Goal: Transaction & Acquisition: Purchase product/service

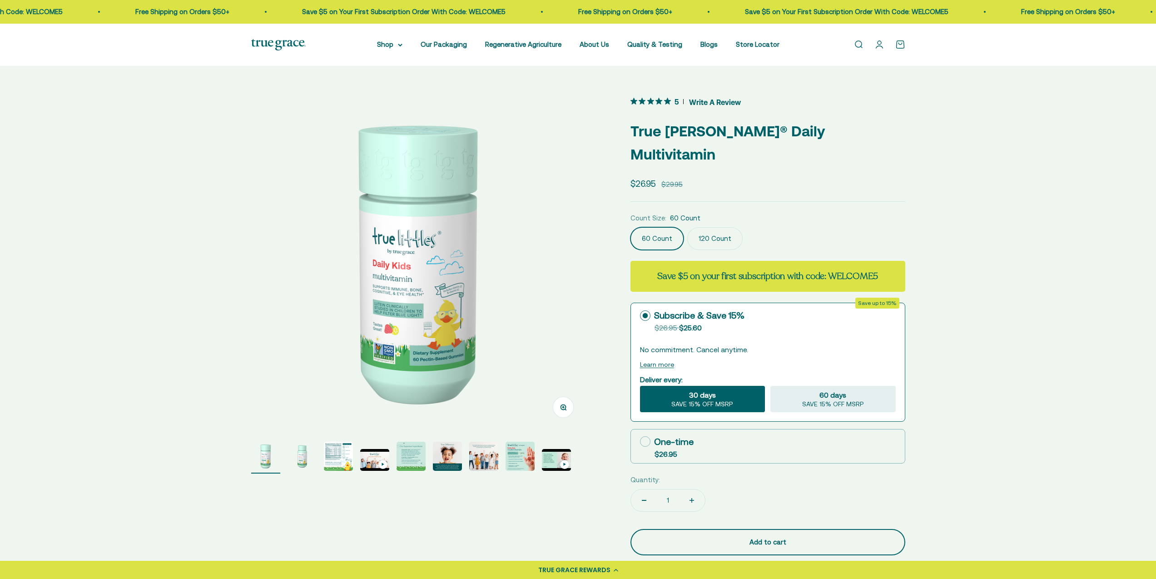
click at [676, 450] on span "$26.95" at bounding box center [666, 454] width 23 height 8
click at [640, 441] on input "One-time $26.95" at bounding box center [640, 441] width 0 height 0
radio input "true"
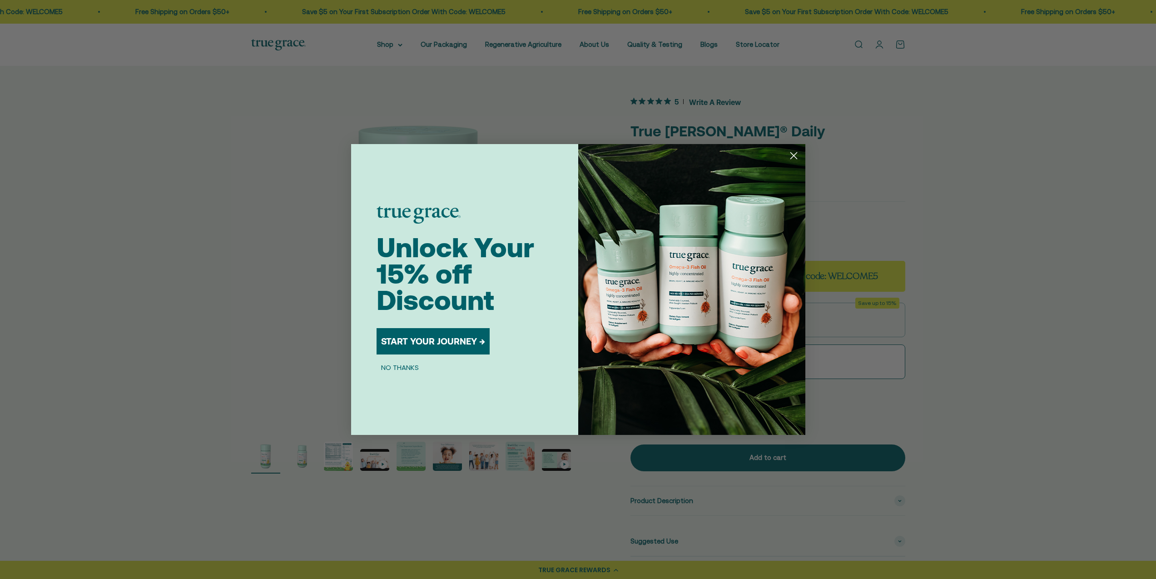
click at [453, 350] on button "START YOUR JOURNEY →" at bounding box center [433, 341] width 113 height 26
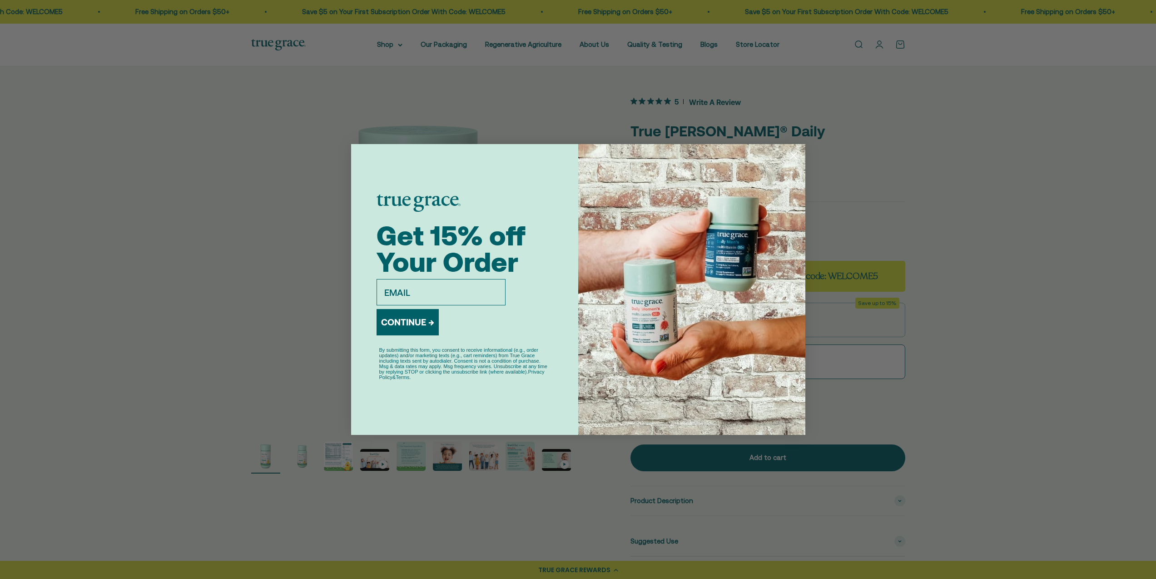
click at [441, 303] on input "email" at bounding box center [441, 292] width 129 height 26
type input "l"
click at [850, 174] on div "Close dialog Get 15% off Your Order email CONTINUE → By submitting this form, y…" at bounding box center [578, 289] width 1156 height 579
click at [649, 244] on img "POPUP Form" at bounding box center [691, 289] width 227 height 291
click at [787, 150] on icon "Close dialog" at bounding box center [794, 156] width 16 height 16
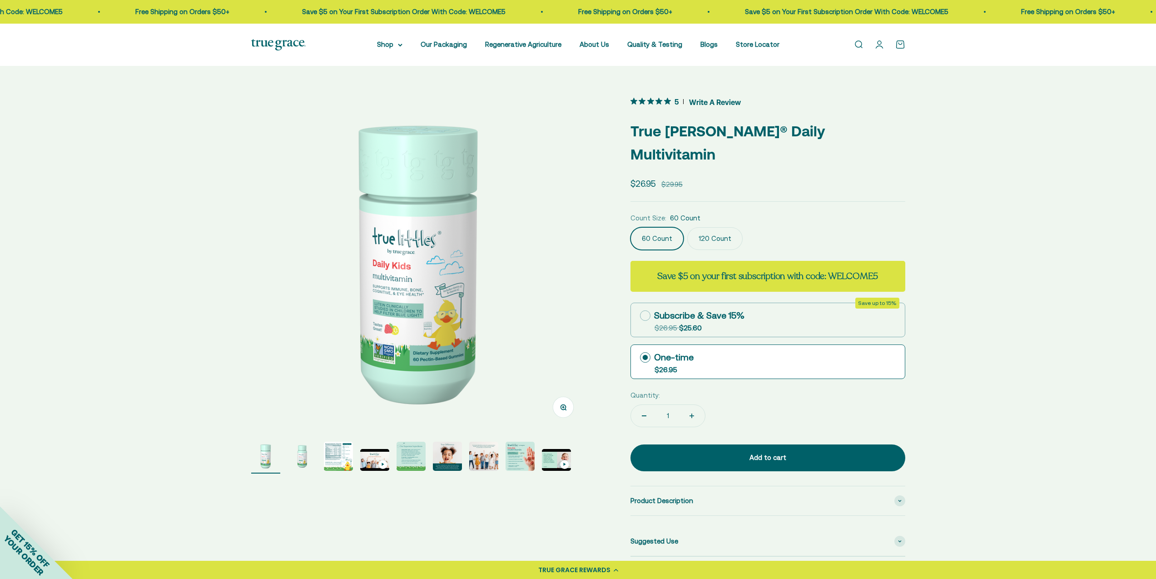
click at [867, 152] on div "Close dialog Get 15% off Your Order email CONTINUE → By submitting this form, y…" at bounding box center [578, 289] width 1156 height 579
